Goal: Find specific page/section: Locate item on page

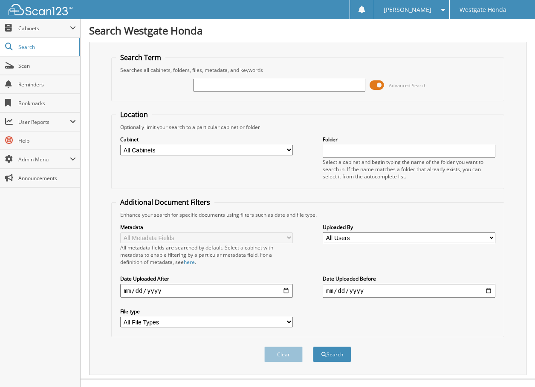
click at [209, 87] on input "text" at bounding box center [279, 85] width 173 height 13
type input "64268"
click at [313, 347] on button "Search" at bounding box center [332, 355] width 38 height 16
click at [381, 84] on span at bounding box center [376, 85] width 14 height 13
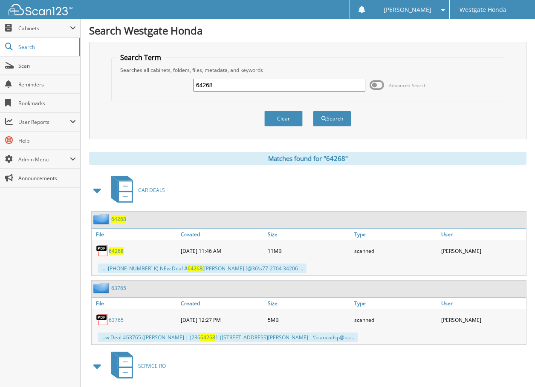
click at [113, 252] on span "64268" at bounding box center [116, 251] width 15 height 7
